Goal: Task Accomplishment & Management: Manage account settings

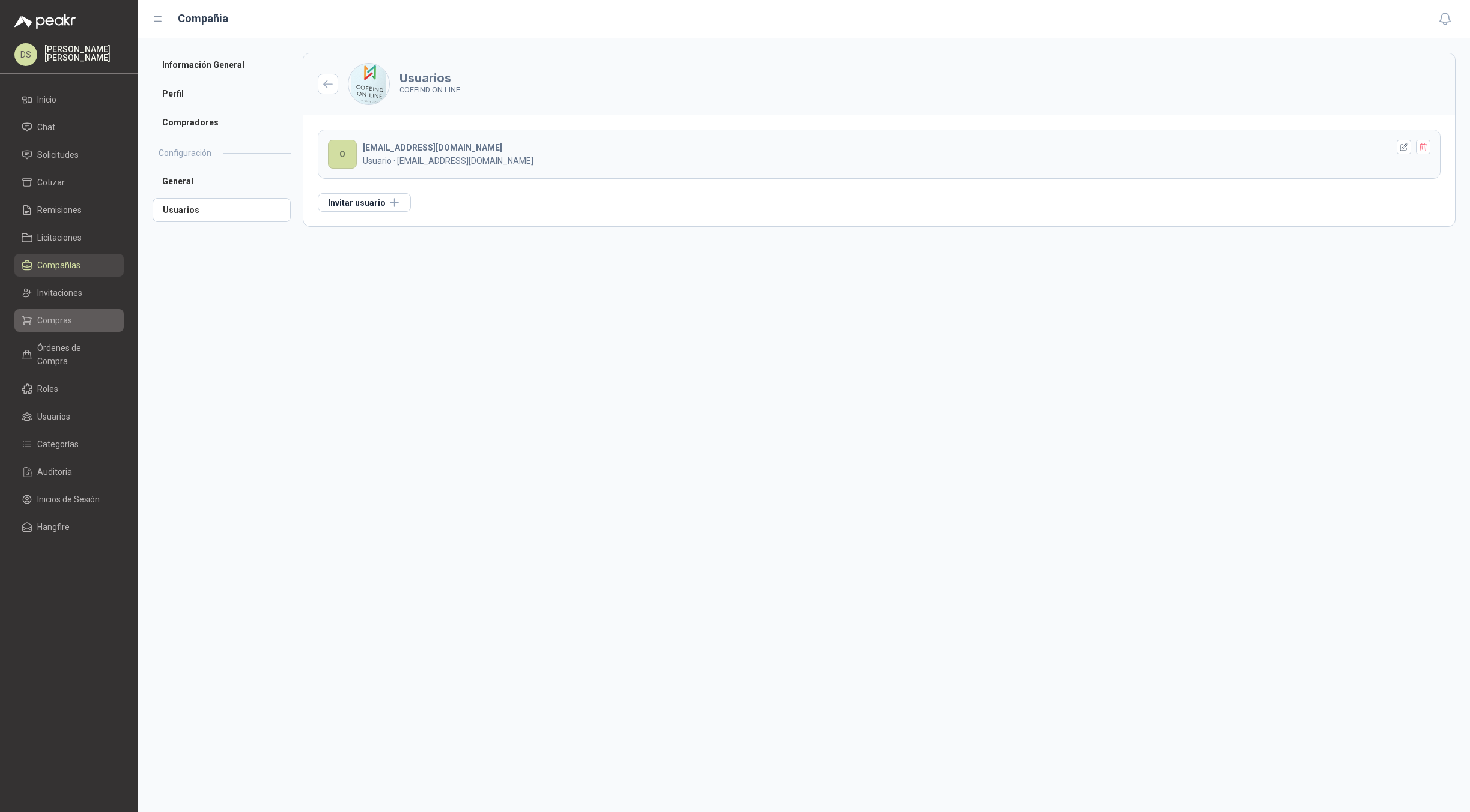
click at [70, 324] on span "Compras" at bounding box center [54, 321] width 35 height 13
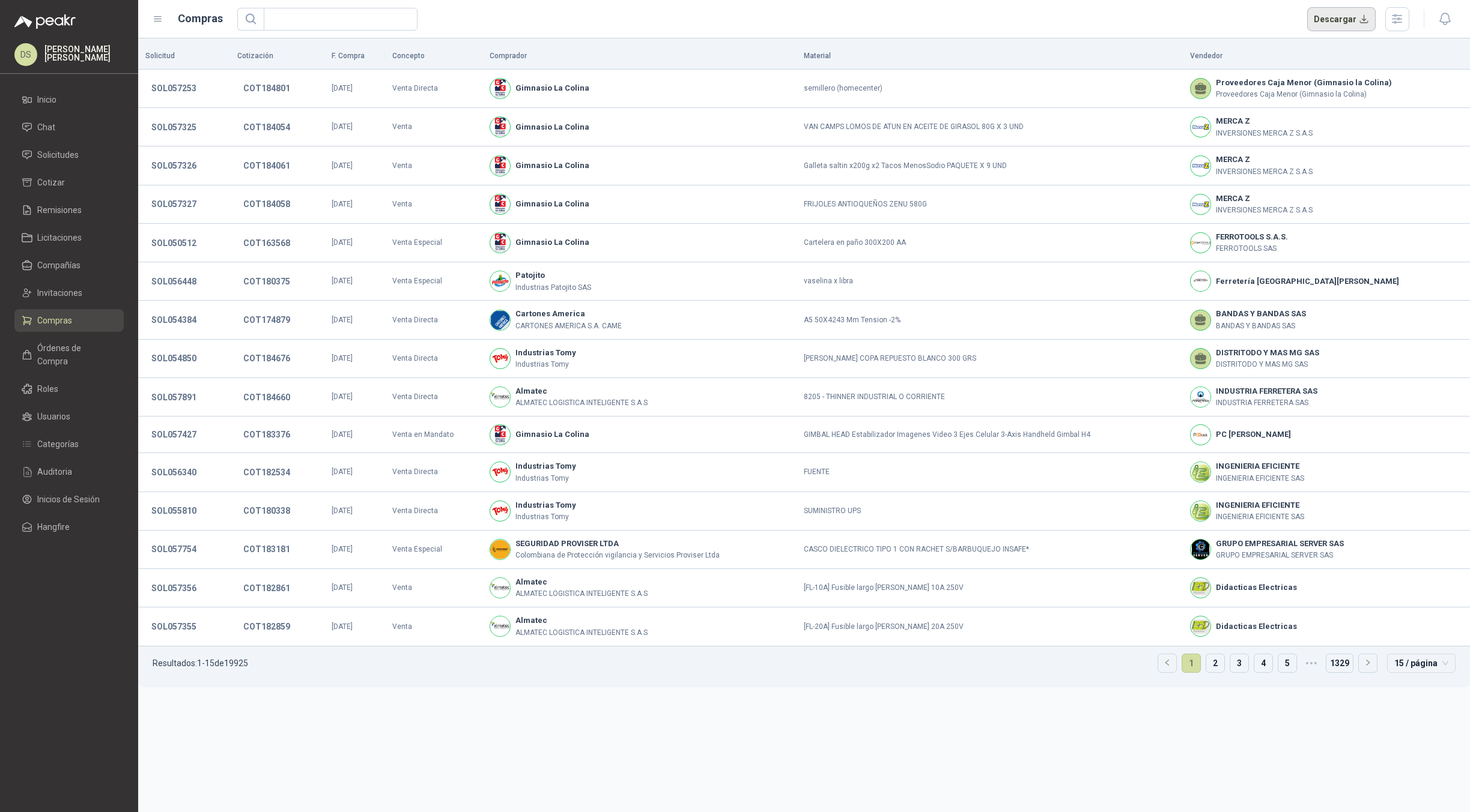
click at [1354, 20] on button "Descargar" at bounding box center [1341, 19] width 69 height 24
click at [240, 665] on p "Resultados: 1 - 15 de 19925" at bounding box center [200, 663] width 96 height 8
click at [302, 670] on ul "Resultados: 1 - 15 de 19925 1 2 3 4 5 ••• 1329 15 / página" at bounding box center [804, 667] width 1332 height 40
click at [319, 23] on input "text" at bounding box center [335, 19] width 130 height 22
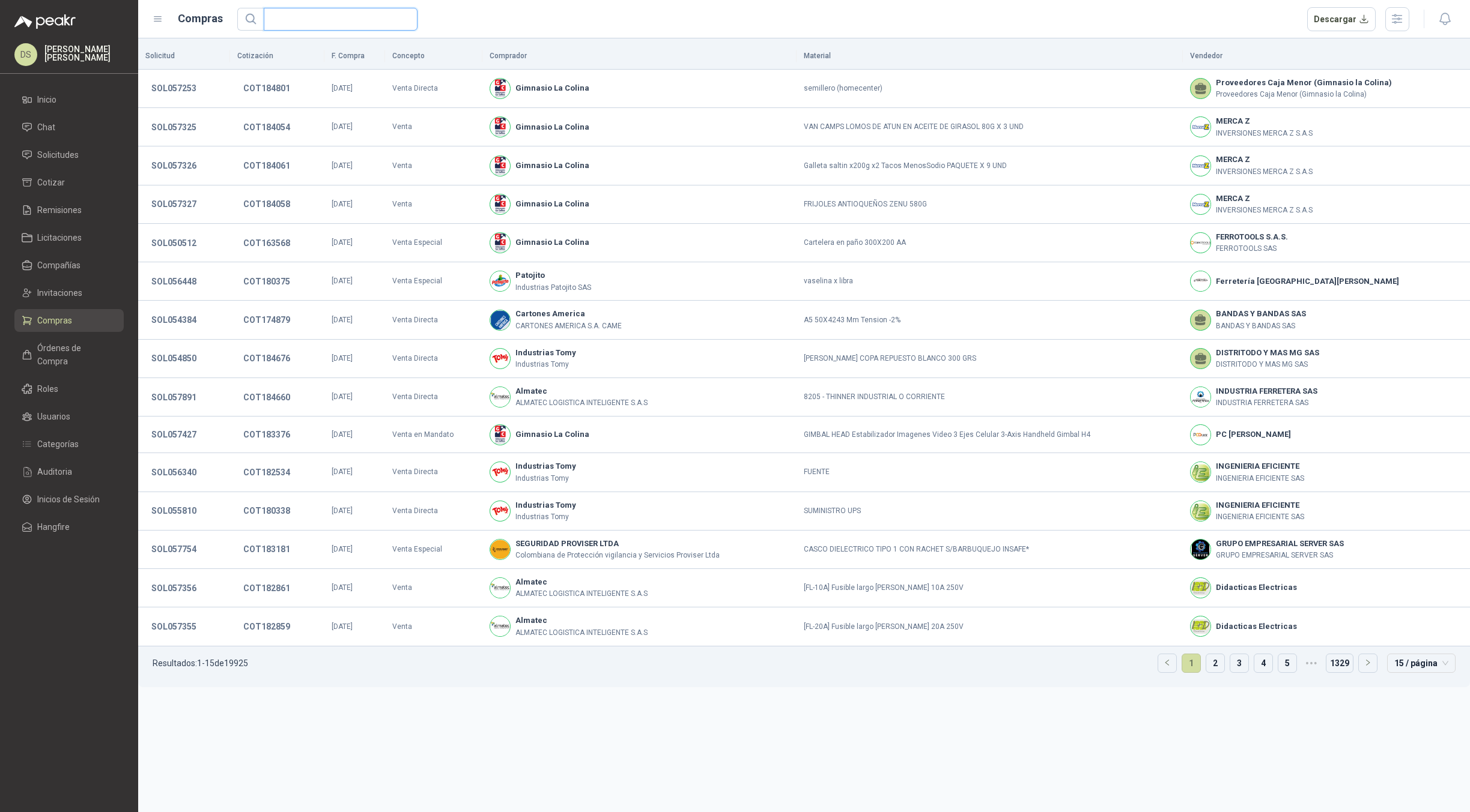
paste input "*********"
type input "*********"
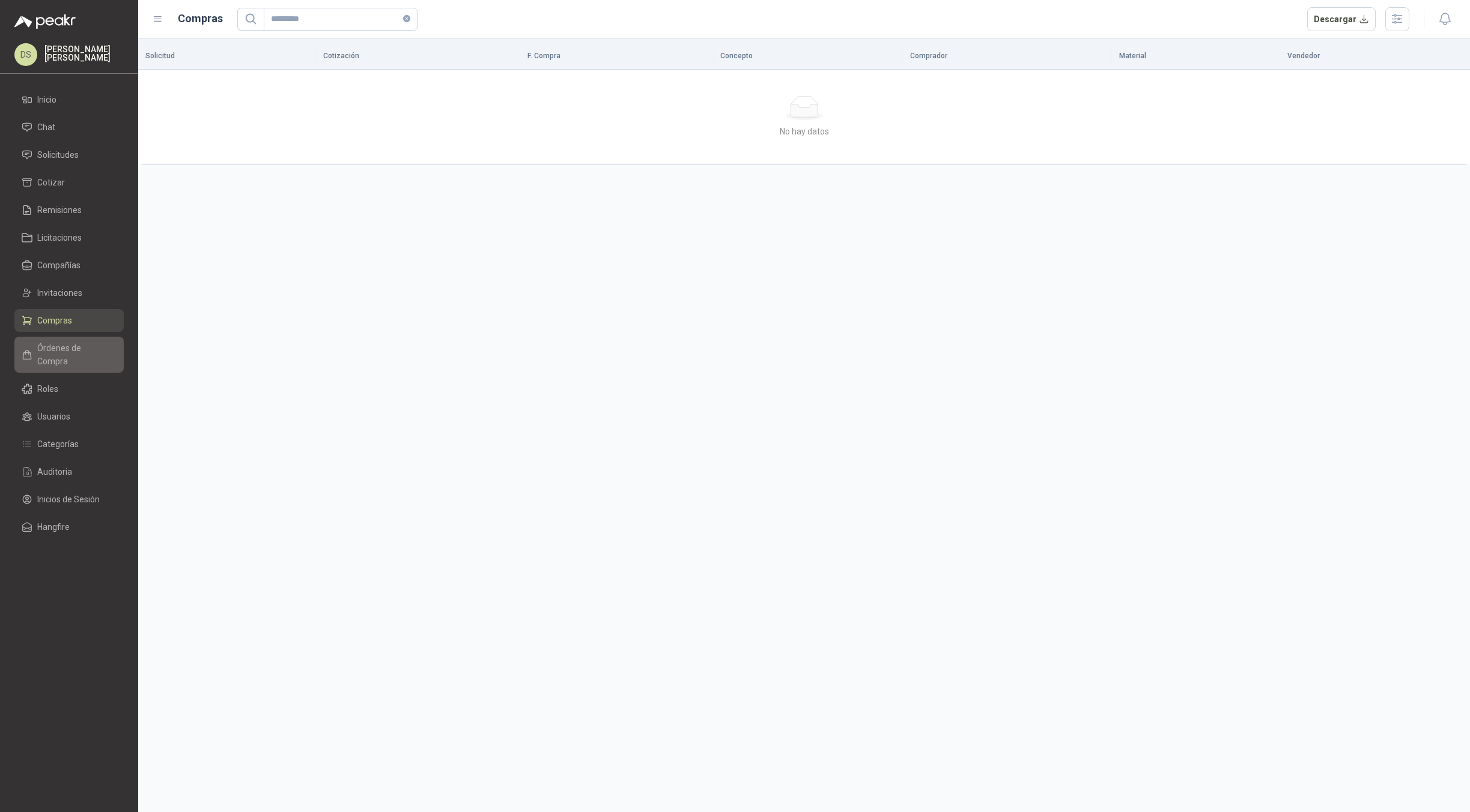
click at [64, 352] on span "Órdenes de Compra" at bounding box center [75, 355] width 75 height 27
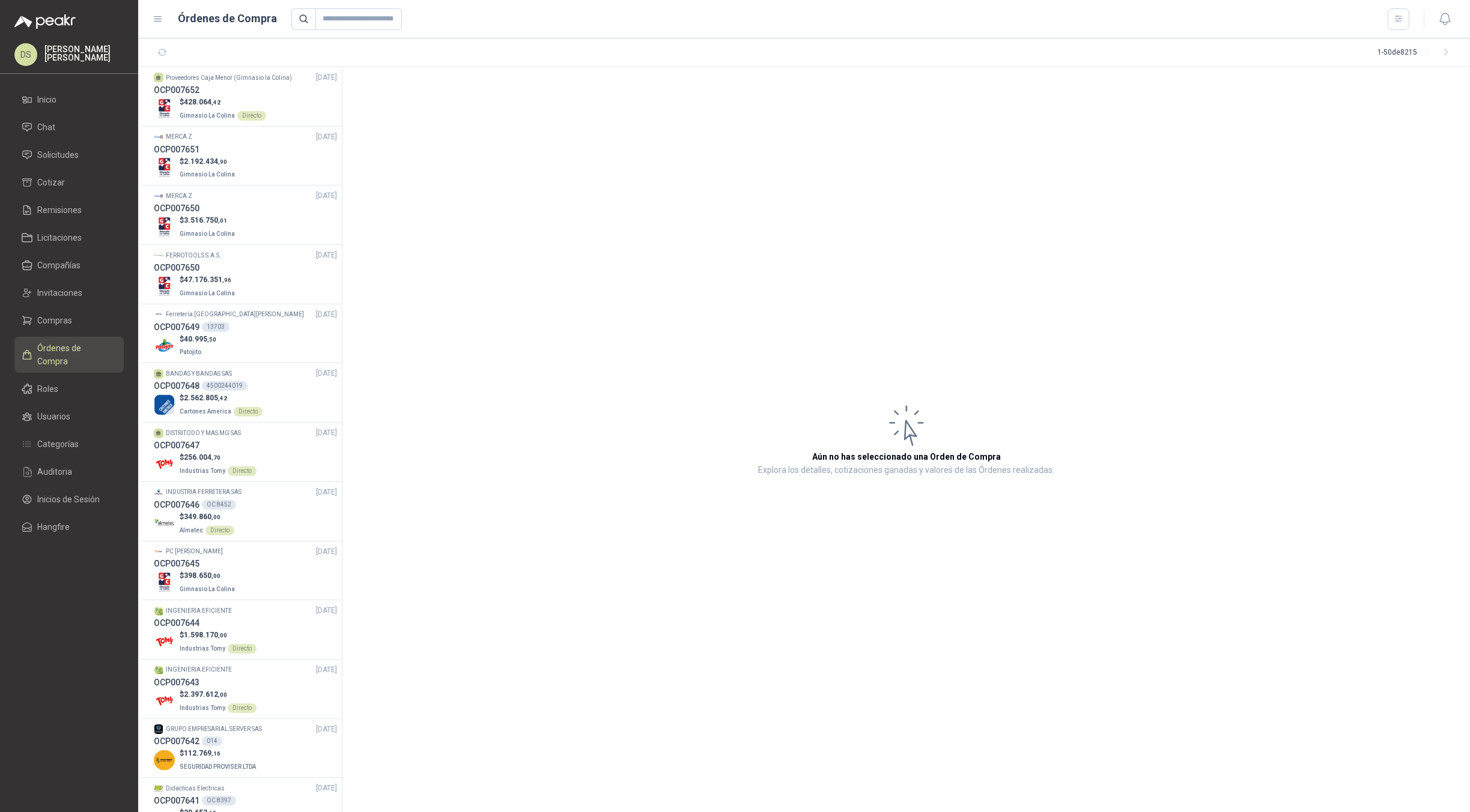
click at [338, 6] on header "Órdenes de Compra" at bounding box center [804, 19] width 1332 height 38
click at [360, 16] on input "text" at bounding box center [358, 19] width 87 height 22
paste input "*********"
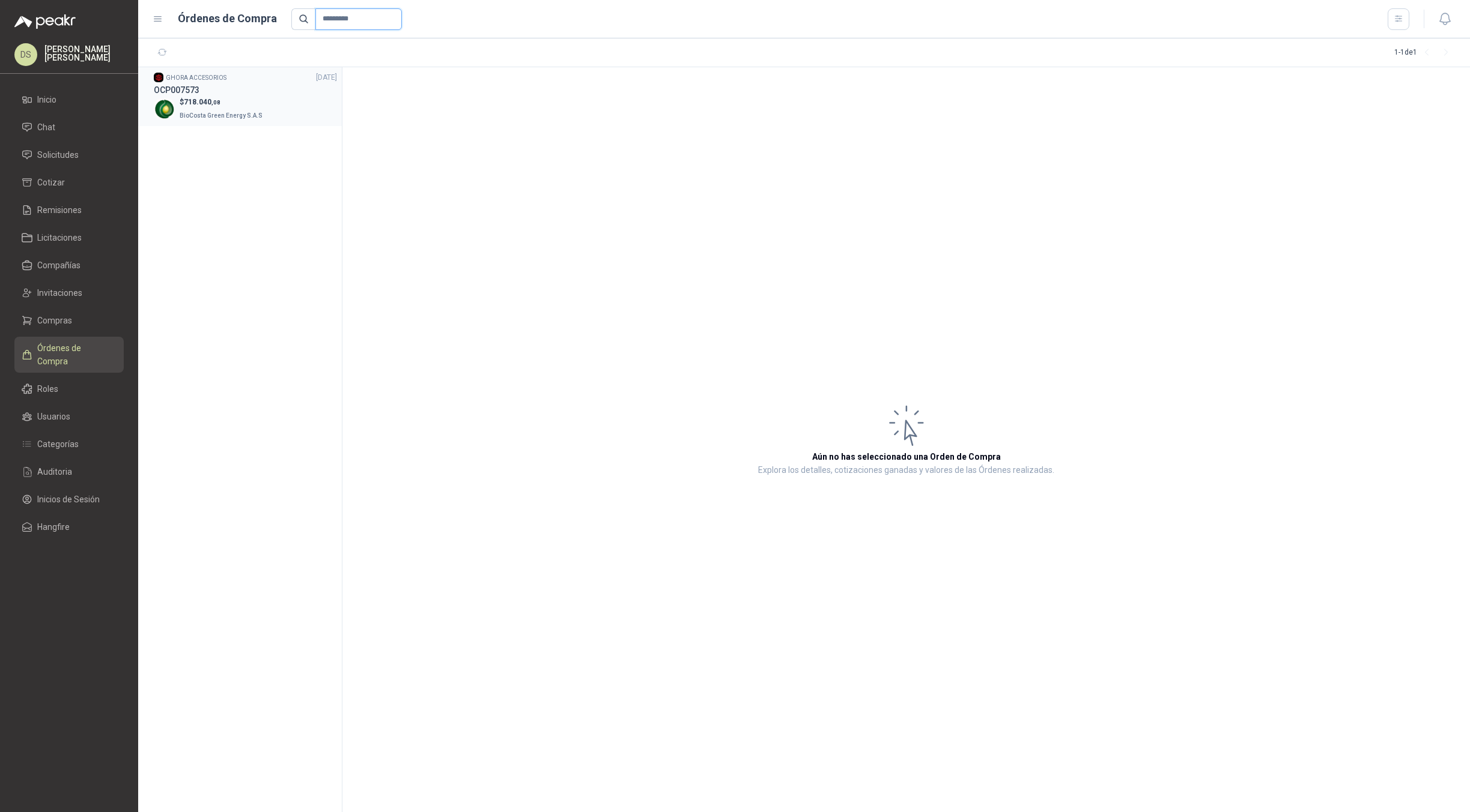
type input "*********"
click at [234, 91] on div "OCP007573" at bounding box center [245, 90] width 183 height 13
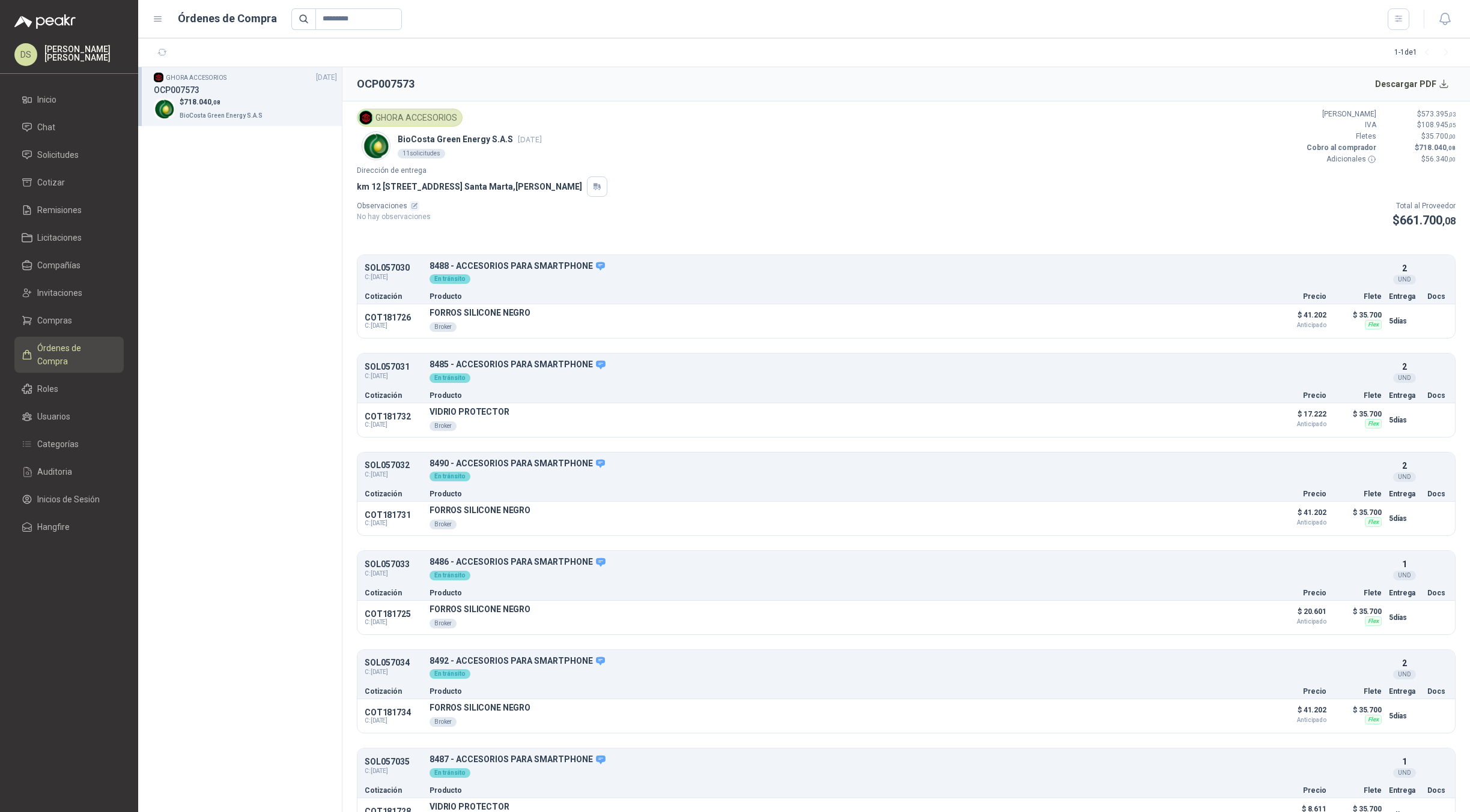
click at [386, 79] on h2 "OCP007573" at bounding box center [386, 83] width 58 height 17
click at [370, 82] on h2 "OCP007573" at bounding box center [386, 83] width 58 height 17
drag, startPoint x: 370, startPoint y: 82, endPoint x: 415, endPoint y: 91, distance: 45.9
click at [370, 81] on h2 "OCP007573" at bounding box center [386, 83] width 58 height 17
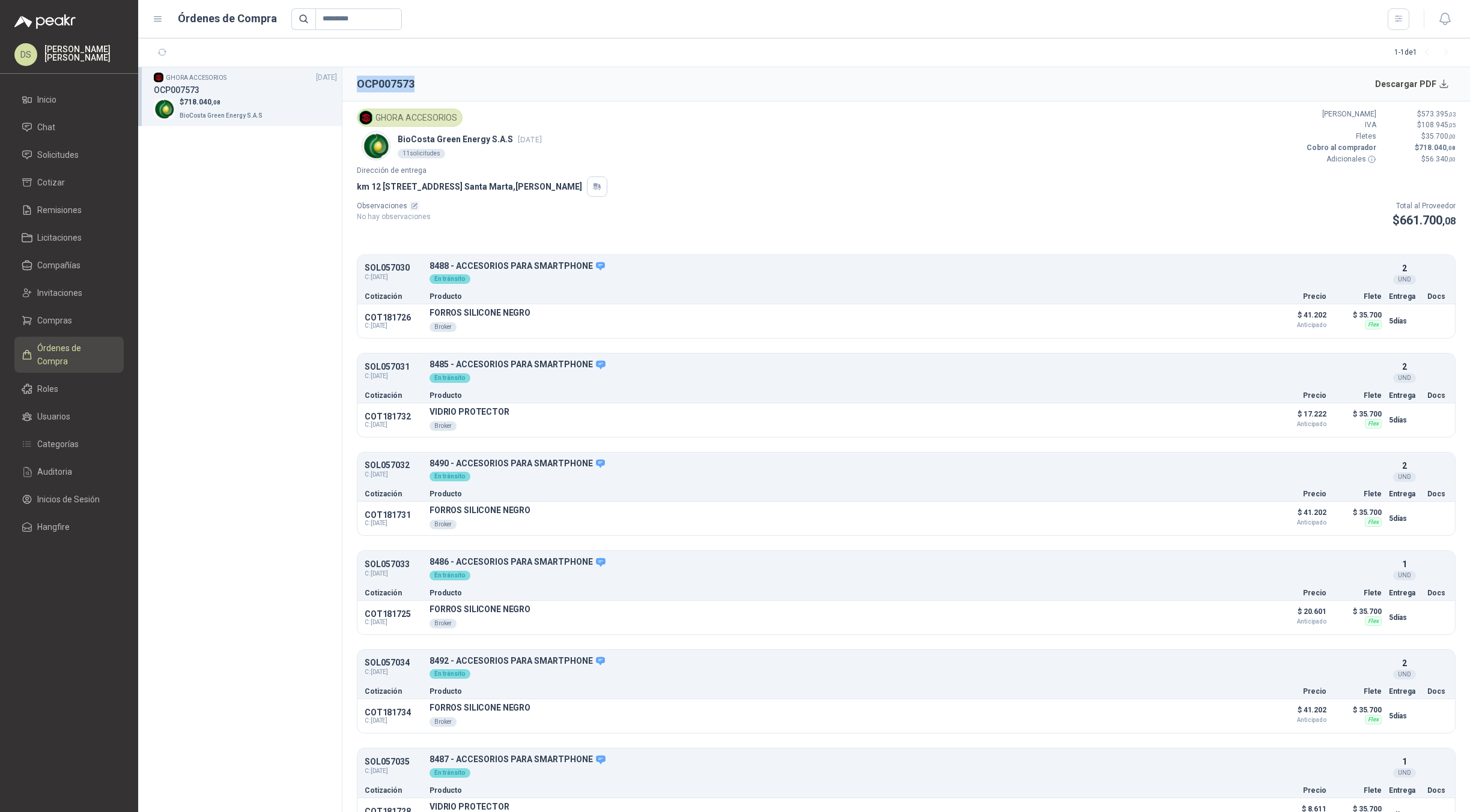
click at [389, 84] on h2 "OCP007573" at bounding box center [386, 83] width 58 height 17
click at [380, 80] on h2 "OCP007573" at bounding box center [386, 83] width 58 height 17
drag, startPoint x: 377, startPoint y: 83, endPoint x: 357, endPoint y: 82, distance: 20.0
click at [357, 82] on h2 "OCP007573" at bounding box center [386, 83] width 58 height 17
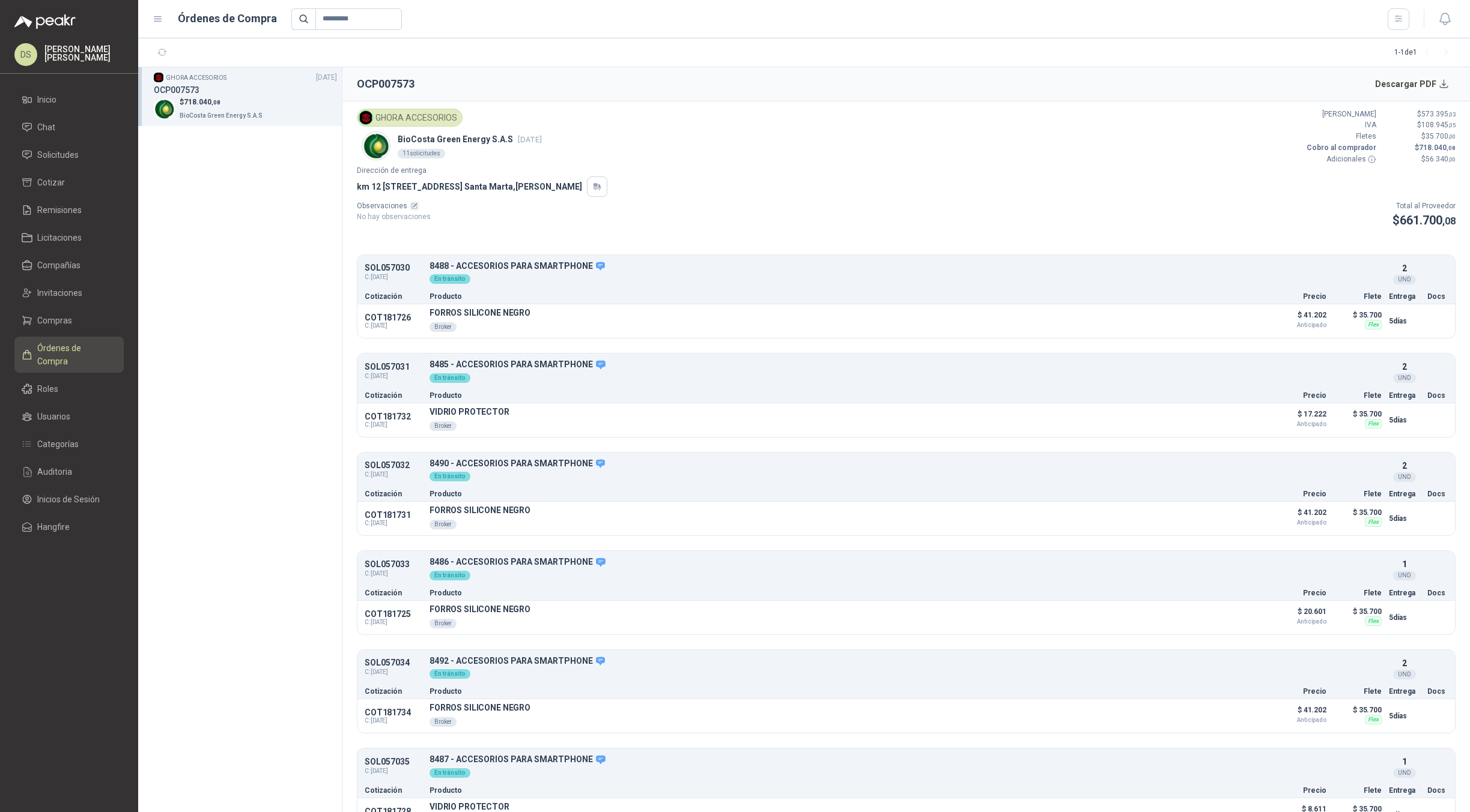
click at [433, 74] on header "OCP007573 Descargar PDF" at bounding box center [906, 84] width 1127 height 34
drag, startPoint x: 419, startPoint y: 87, endPoint x: 457, endPoint y: 85, distance: 38.1
click at [350, 86] on header "OCP007573 Descargar PDF" at bounding box center [906, 84] width 1127 height 34
click at [495, 79] on header "OCP007573 Descargar PDF" at bounding box center [906, 84] width 1127 height 34
click at [58, 351] on span "Órdenes de Compra" at bounding box center [75, 355] width 75 height 27
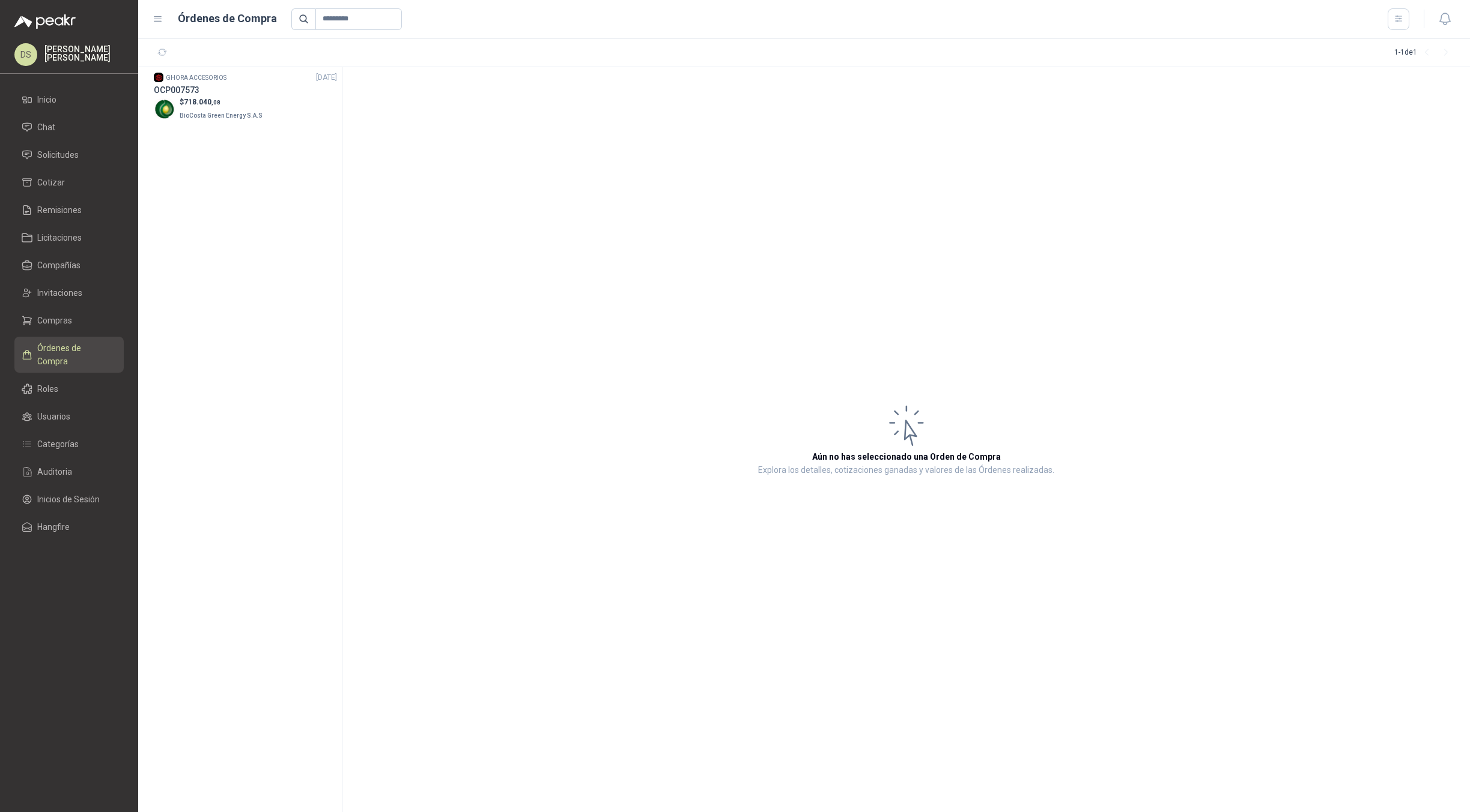
click at [80, 253] on ul "Inicio Chat Solicitudes Cotizar Remisiones Licitaciones Compañías Invitaciones …" at bounding box center [69, 316] width 138 height 455
click at [83, 260] on li "Compañías" at bounding box center [69, 266] width 95 height 13
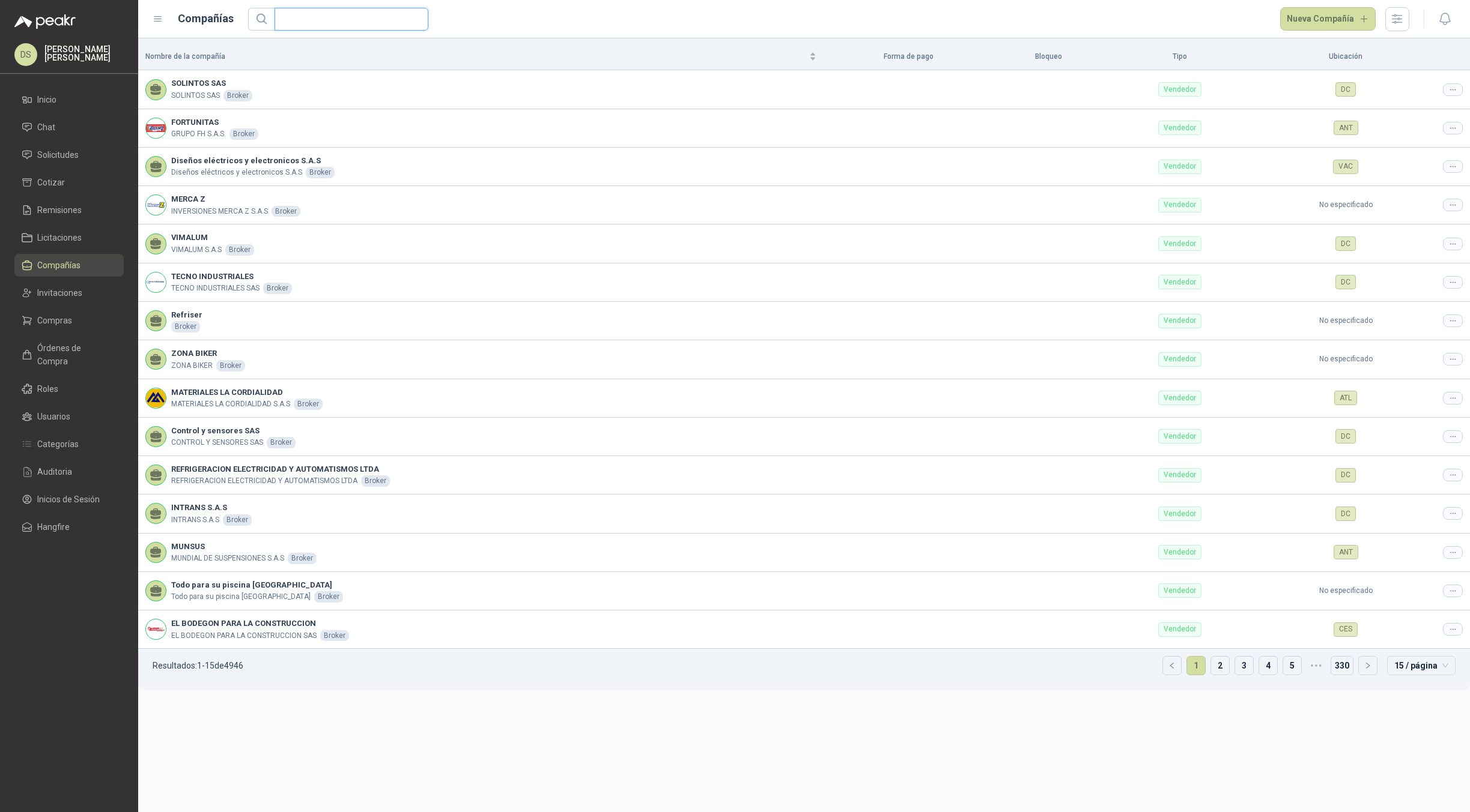
click at [347, 11] on input "text" at bounding box center [347, 19] width 130 height 22
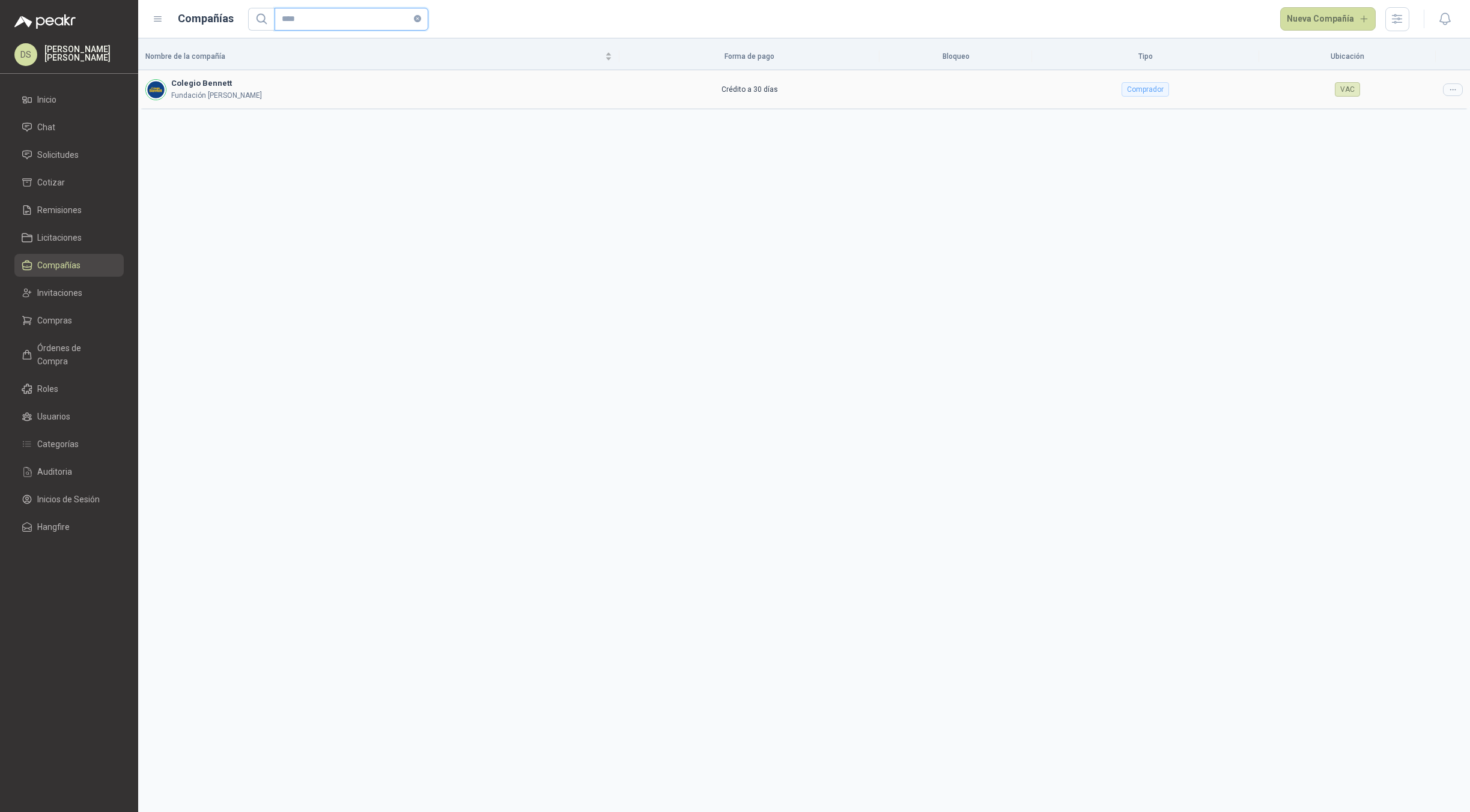
type input "****"
click at [1464, 91] on td at bounding box center [1453, 89] width 34 height 38
click at [1457, 90] on icon at bounding box center [1452, 89] width 9 height 9
click at [1417, 120] on li "Editar compañía" at bounding box center [1422, 111] width 76 height 19
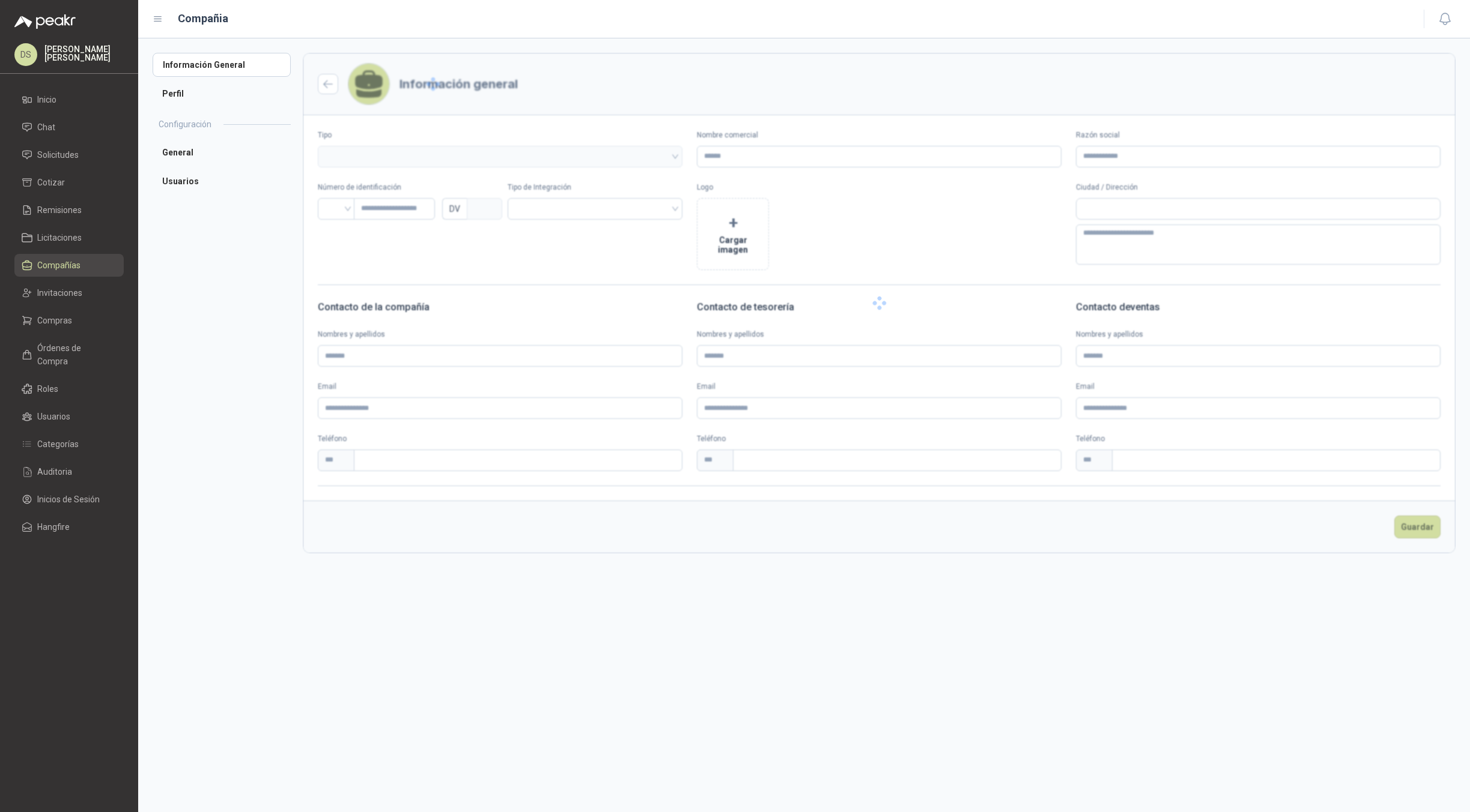
type input "**********"
type input "*********"
type input "*"
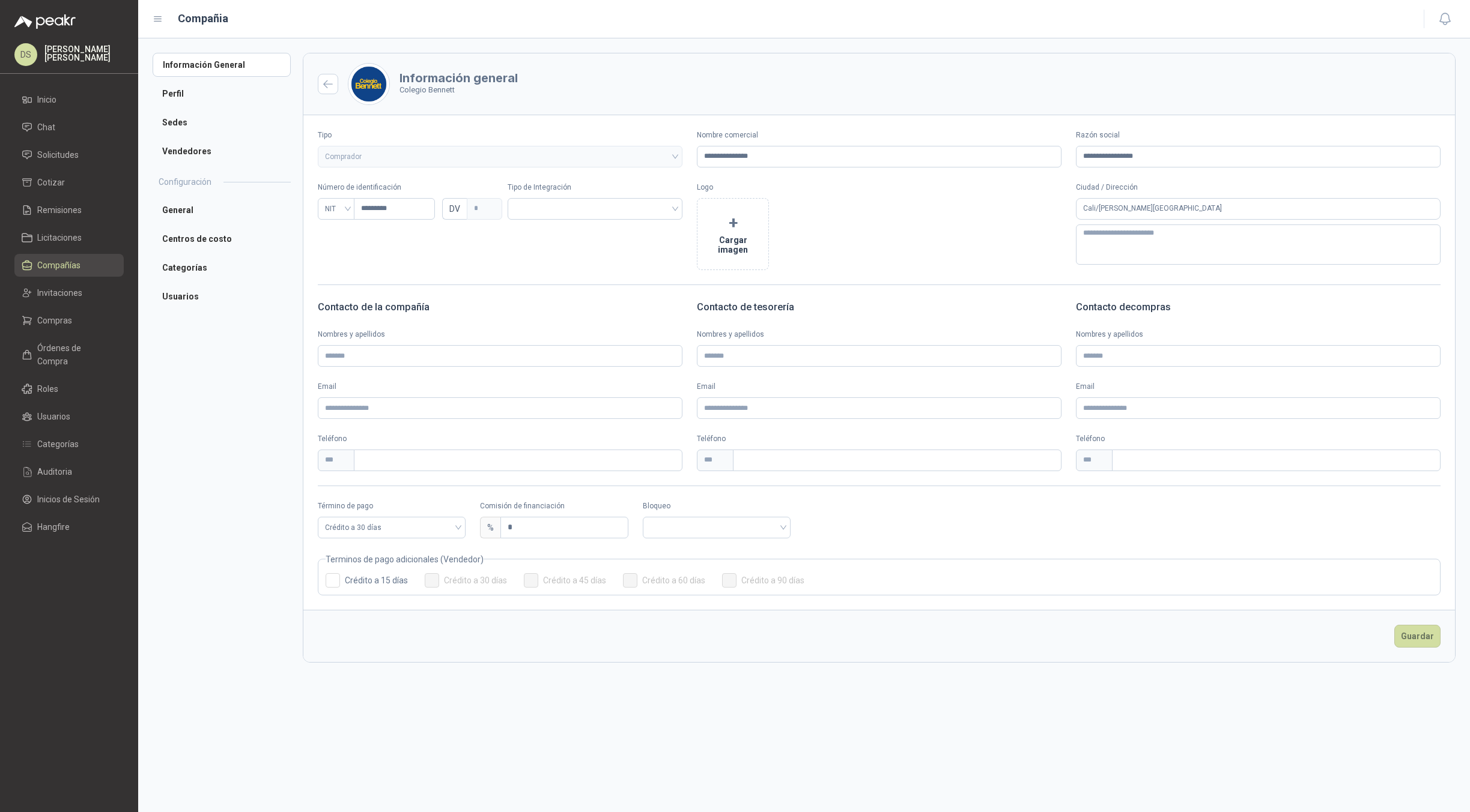
click at [321, 578] on fieldset "Terminos de pago adicionales (Vendedor) Crédito a 15 días Crédito a 30 días Cré…" at bounding box center [879, 574] width 1123 height 43
